Goal: Transaction & Acquisition: Purchase product/service

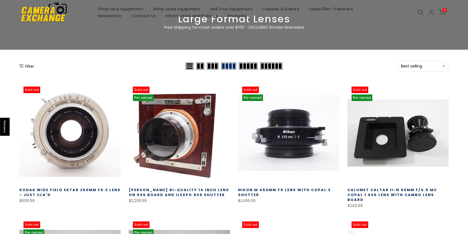
scroll to position [55, 0]
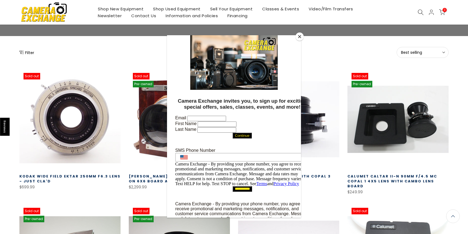
click at [316, 42] on div at bounding box center [234, 117] width 468 height 234
click at [301, 38] on button "Close" at bounding box center [300, 37] width 8 height 8
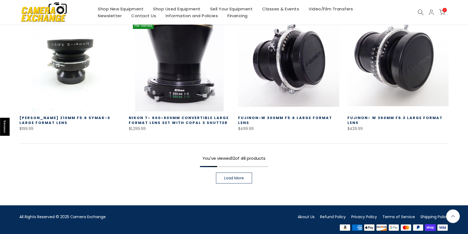
scroll to position [378, 0]
click at [232, 177] on link "Load More" at bounding box center [234, 178] width 36 height 11
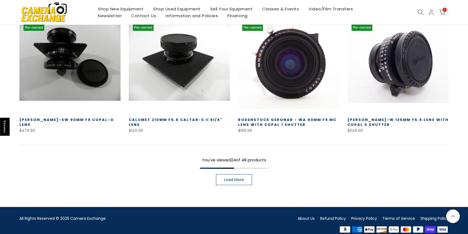
scroll to position [769, 0]
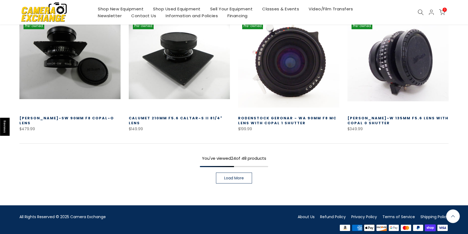
click at [232, 177] on link "Load More" at bounding box center [234, 178] width 36 height 11
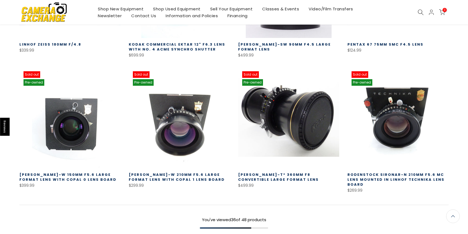
scroll to position [1114, 0]
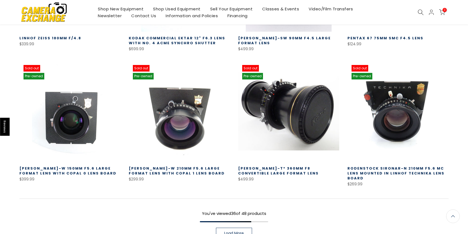
click at [234, 228] on link "Load More" at bounding box center [234, 233] width 36 height 11
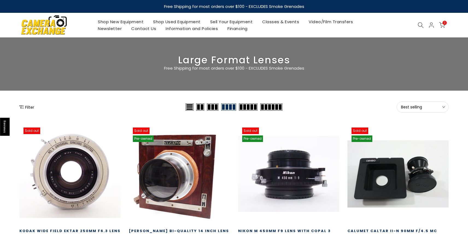
click at [419, 27] on icon at bounding box center [421, 25] width 6 height 6
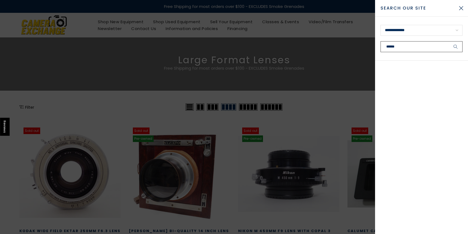
type input "******"
click at [449, 41] on button "submit" at bounding box center [456, 46] width 14 height 11
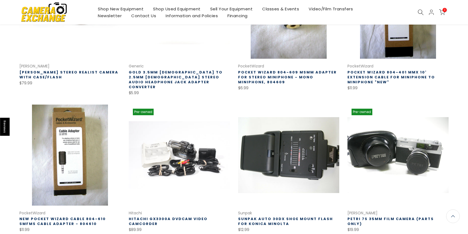
scroll to position [391, 0]
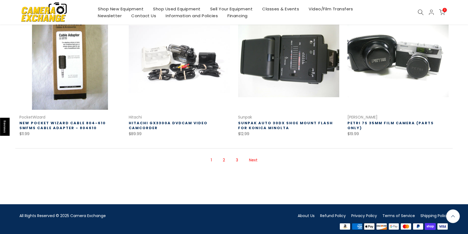
click at [225, 156] on link "2" at bounding box center [224, 161] width 8 height 10
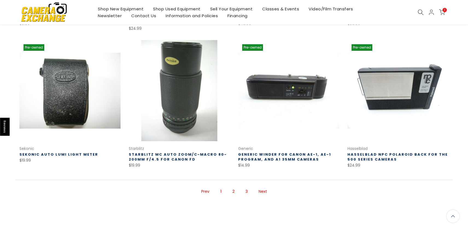
scroll to position [349, 0]
